Goal: Check status

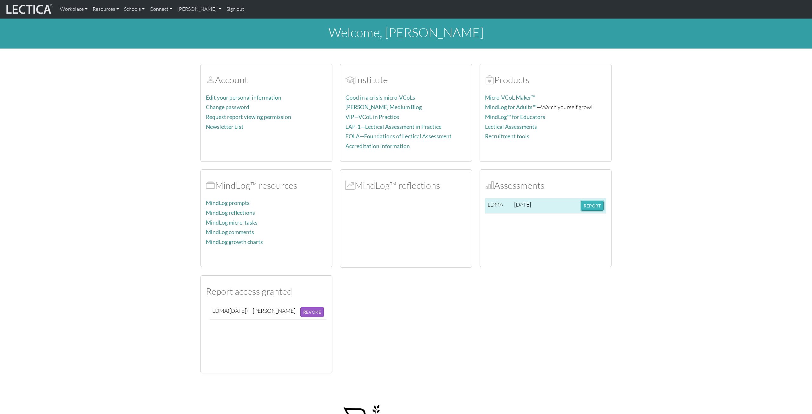
click at [600, 209] on button "REPORT" at bounding box center [592, 206] width 23 height 10
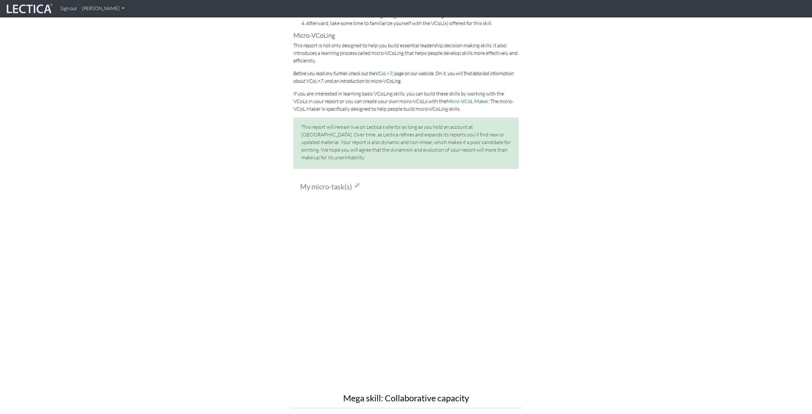
scroll to position [410, 0]
click at [348, 179] on span "My micro-task(s)" at bounding box center [326, 183] width 52 height 9
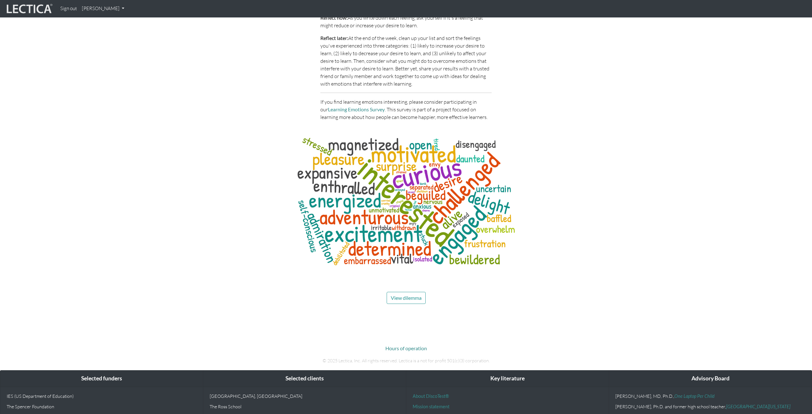
scroll to position [2906, 0]
